Goal: Check status: Check status

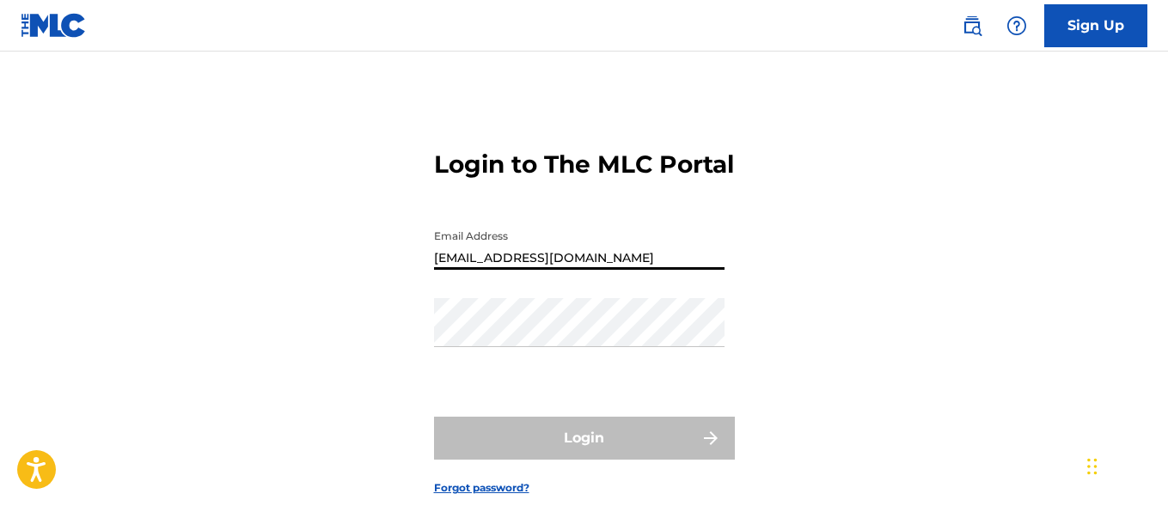
type input "[EMAIL_ADDRESS][DOMAIN_NAME]"
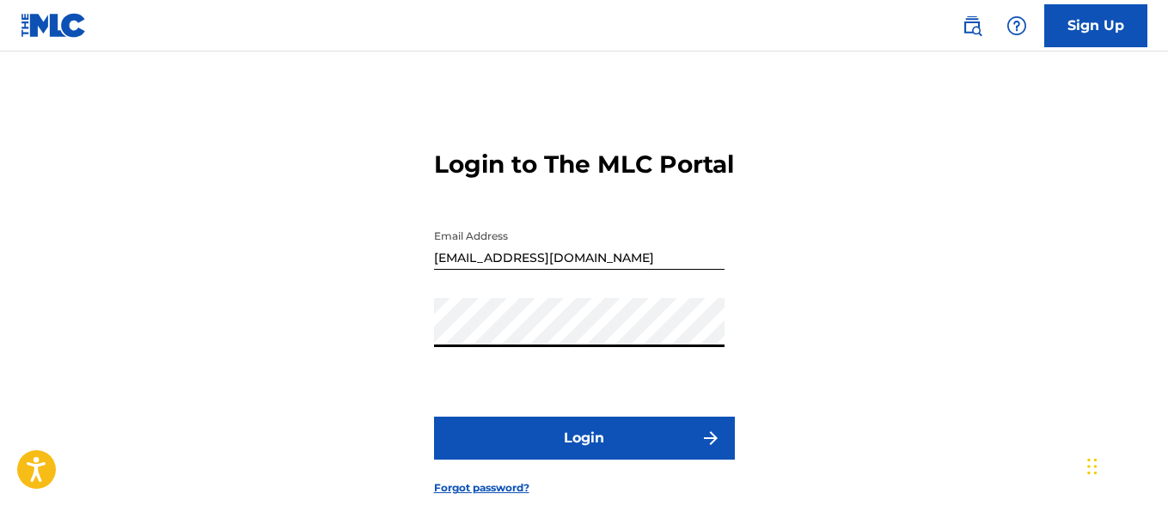
click at [584, 460] on button "Login" at bounding box center [584, 438] width 301 height 43
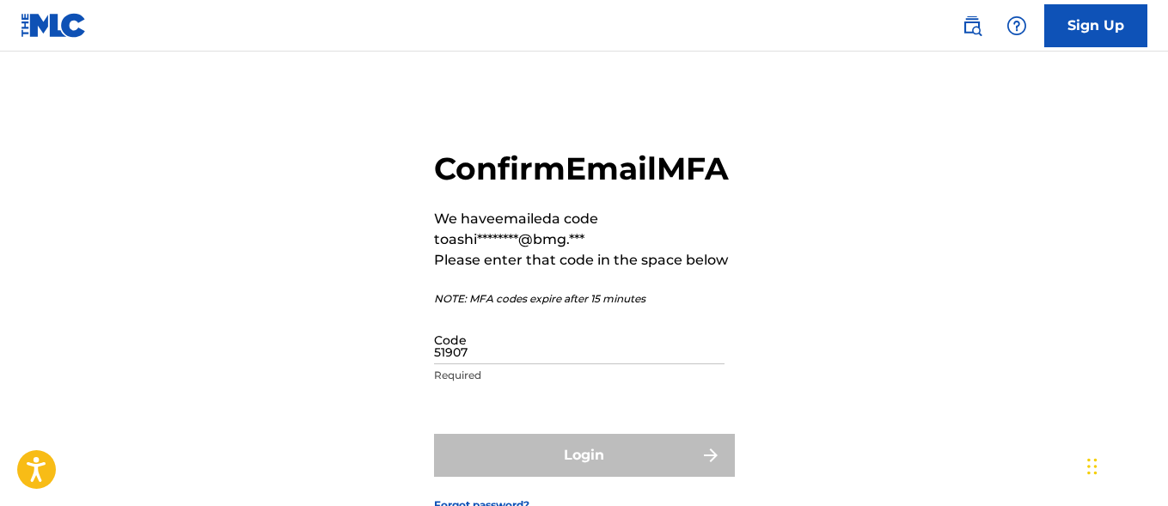
type input "519071"
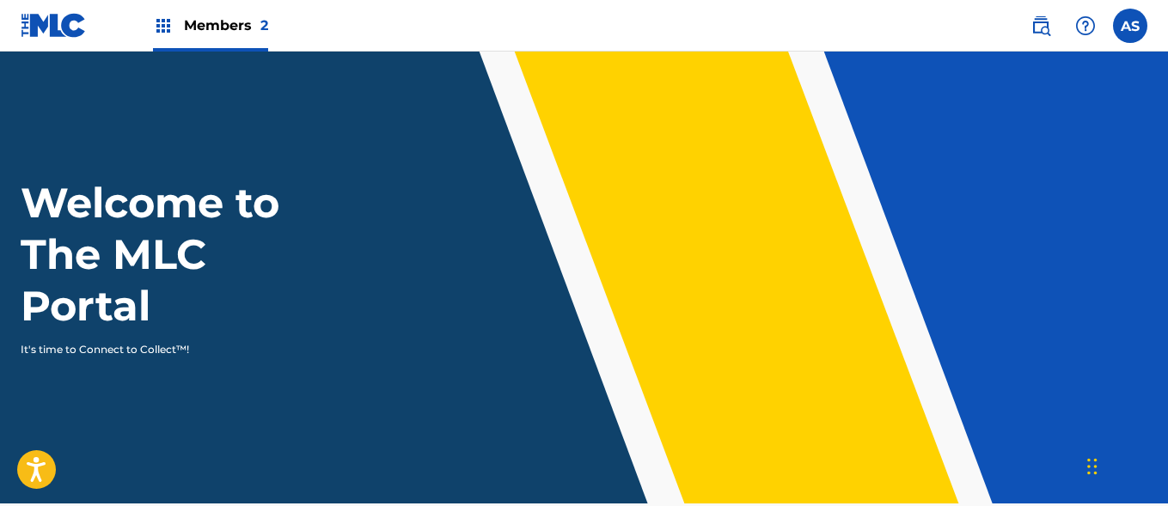
click at [163, 26] on img at bounding box center [163, 25] width 21 height 21
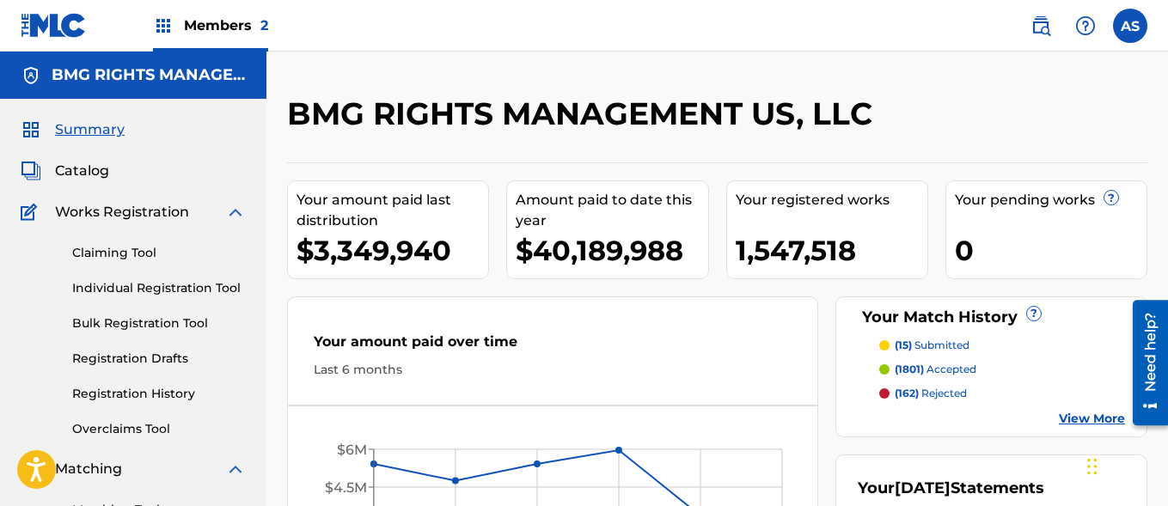
scroll to position [373, 0]
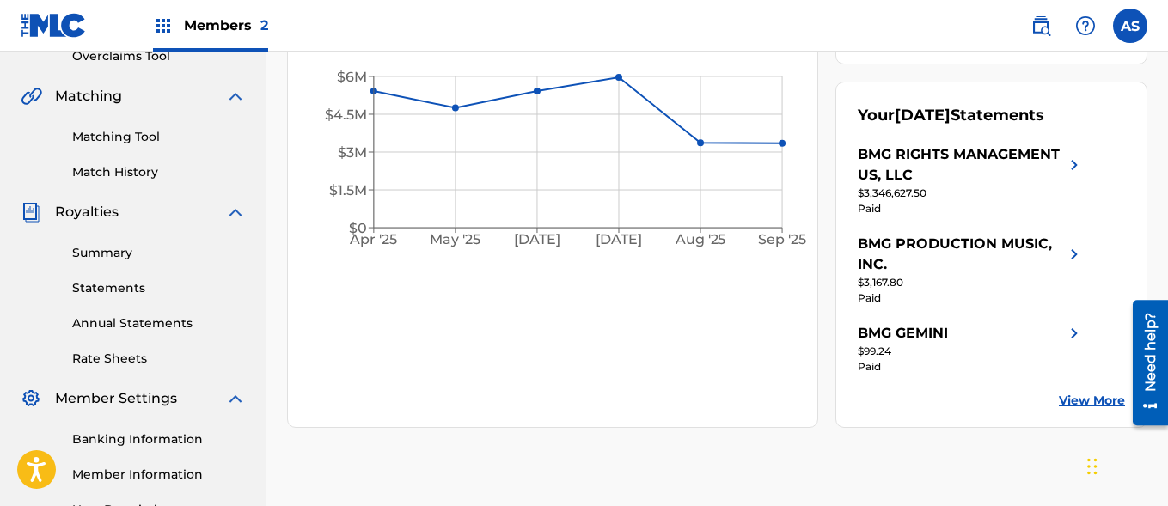
click at [159, 253] on link "Summary" at bounding box center [159, 253] width 174 height 18
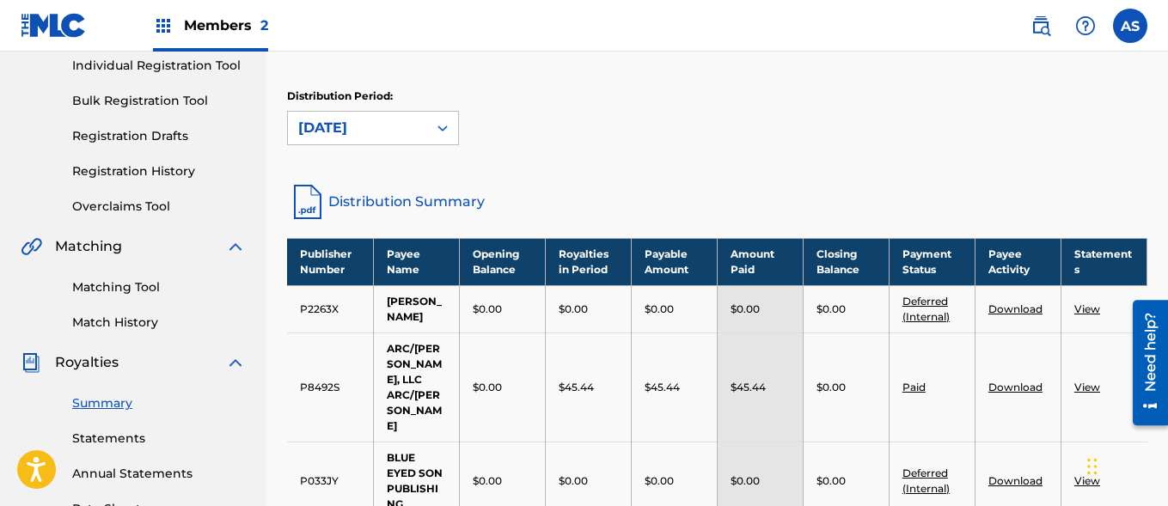
scroll to position [222, 0]
